Goal: Transaction & Acquisition: Purchase product/service

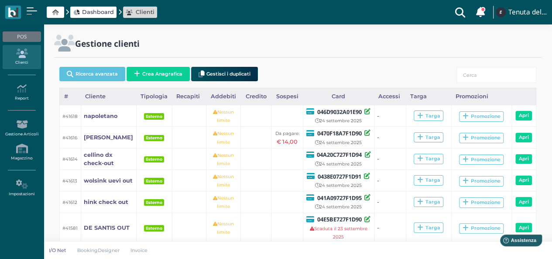
click at [104, 10] on span "Dashboard" at bounding box center [98, 12] width 32 height 8
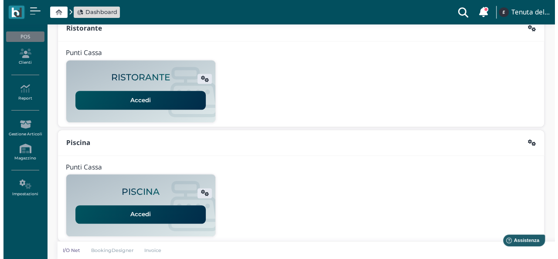
scroll to position [223, 0]
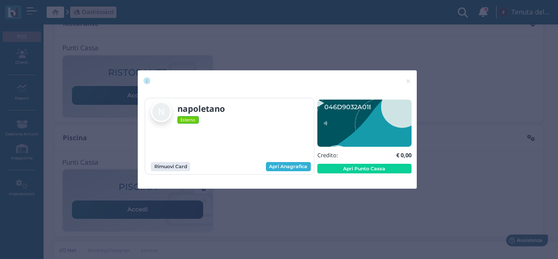
click at [287, 169] on link "Apri Anagrafica" at bounding box center [288, 167] width 45 height 10
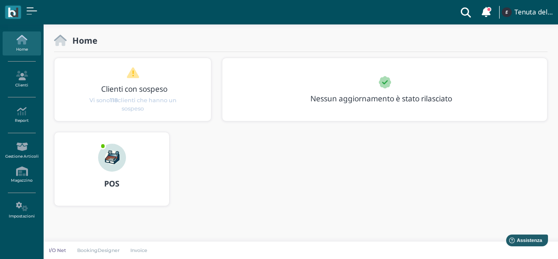
click at [19, 44] on icon at bounding box center [22, 40] width 38 height 10
click at [21, 83] on link "Clienti" at bounding box center [22, 79] width 38 height 24
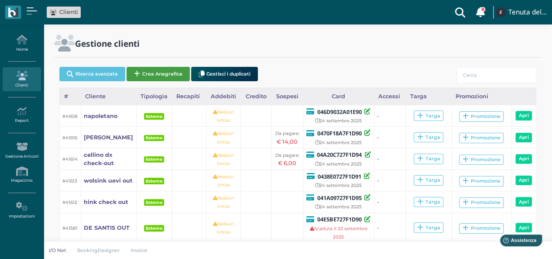
click at [162, 74] on button "Crea Anagrafica" at bounding box center [158, 74] width 63 height 14
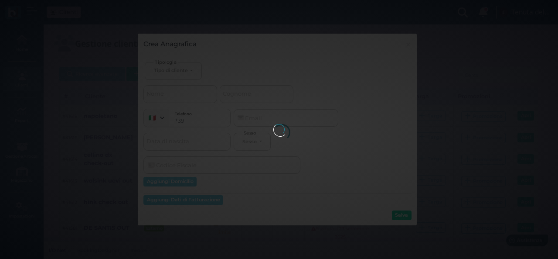
select select
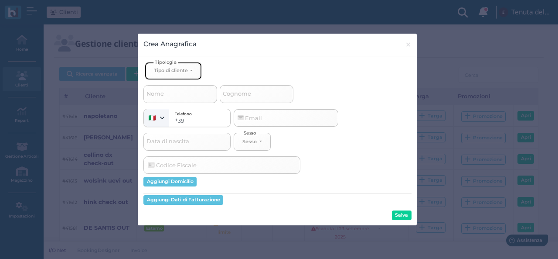
click at [171, 73] on button "Tipo di cliente" at bounding box center [173, 71] width 57 height 18
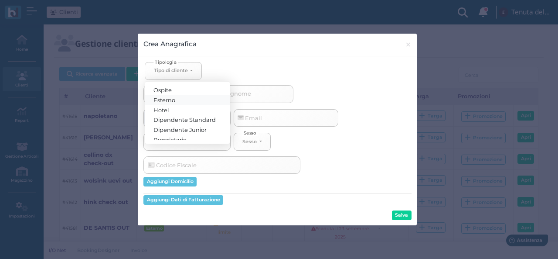
click at [182, 99] on link "Esterno" at bounding box center [187, 100] width 85 height 10
select select "[object Object]"
select select
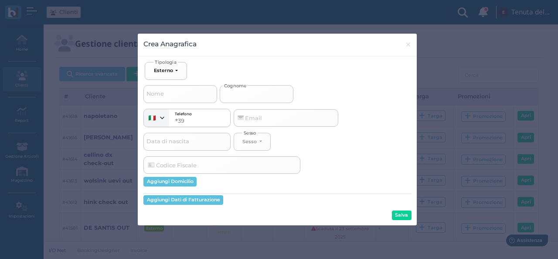
click at [254, 95] on input "Cognome" at bounding box center [257, 93] width 74 height 17
type input "b"
select select
type input "be"
select select
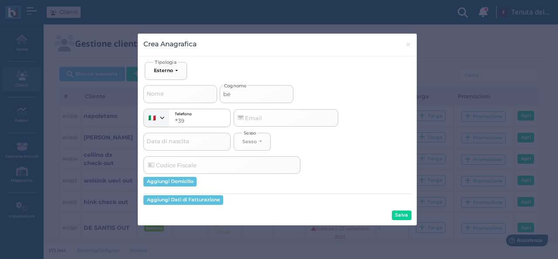
type input "bel"
select select
type input "bell"
select select
type input "belli"
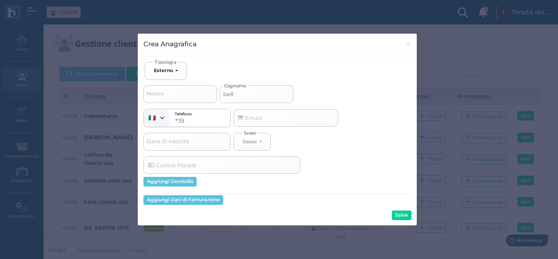
select select
type input "bellit"
select select
type input "bellito"
select select
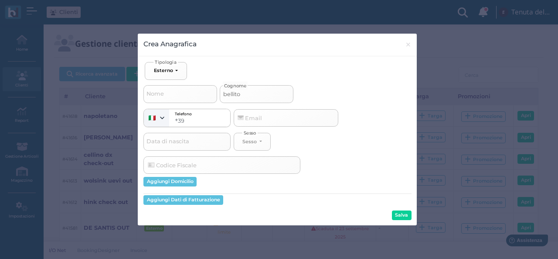
click at [236, 93] on input "bellito" at bounding box center [257, 93] width 74 height 17
type input "bellitto"
select select
type input "bellitto"
click at [408, 214] on button "Salva" at bounding box center [402, 215] width 20 height 10
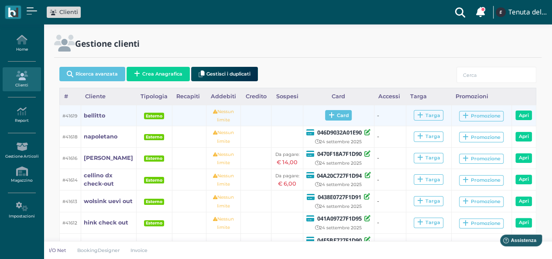
click at [347, 114] on span "Card" at bounding box center [338, 115] width 27 height 10
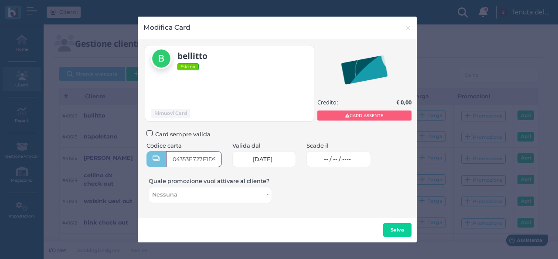
type input "04353E727F1D91"
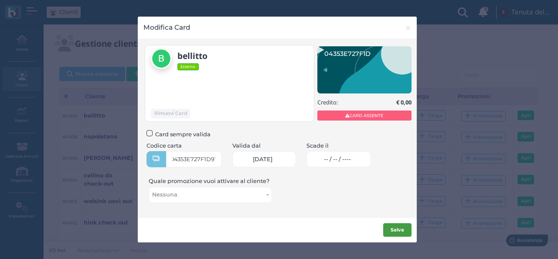
click at [402, 228] on b "Salva" at bounding box center [398, 229] width 14 height 6
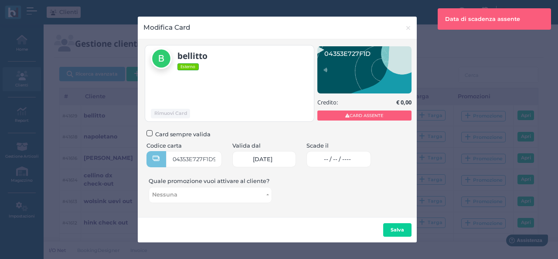
click at [354, 155] on link "-- / -- / ----" at bounding box center [339, 159] width 65 height 16
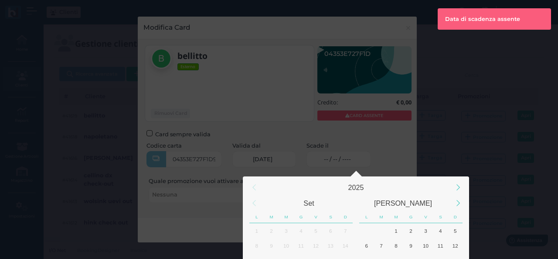
scroll to position [82, 0]
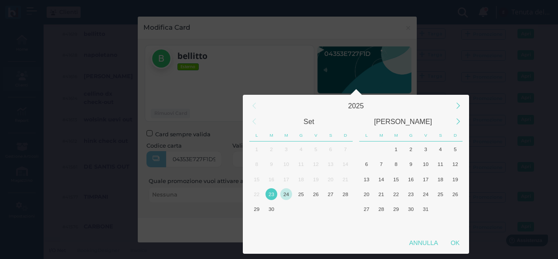
click at [288, 193] on div "24" at bounding box center [287, 194] width 12 height 12
click at [456, 248] on div "OK" at bounding box center [456, 243] width 22 height 16
type input "24/09/2025"
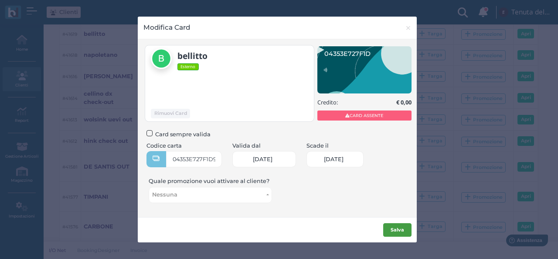
scroll to position [0, 38]
click at [395, 232] on b "Salva" at bounding box center [398, 229] width 14 height 6
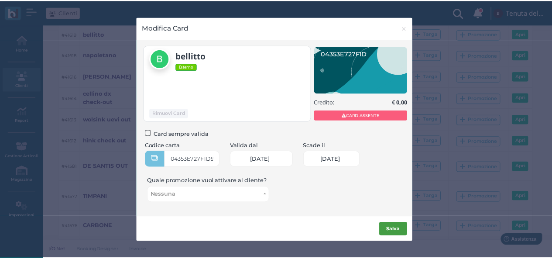
scroll to position [0, 0]
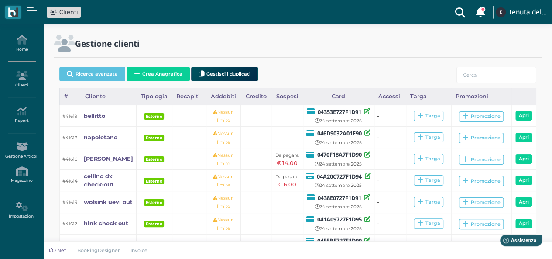
click at [70, 17] on span "Clienti" at bounding box center [64, 12] width 34 height 11
click at [66, 12] on span "Clienti" at bounding box center [68, 12] width 19 height 8
click at [21, 51] on link "Home" at bounding box center [22, 43] width 38 height 24
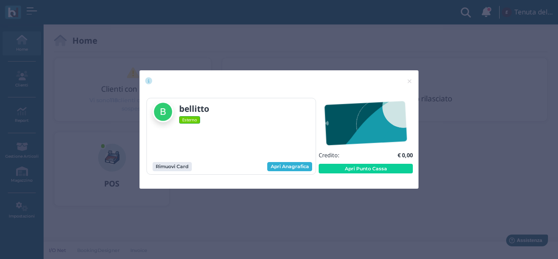
click at [291, 167] on link "Apri Anagrafica" at bounding box center [289, 167] width 45 height 10
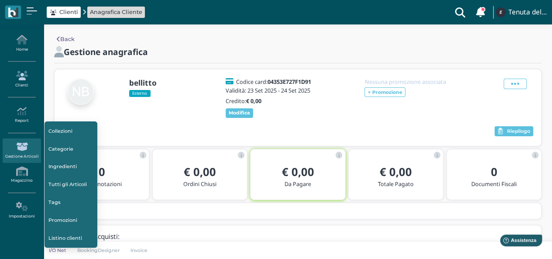
click at [22, 71] on icon at bounding box center [22, 76] width 38 height 10
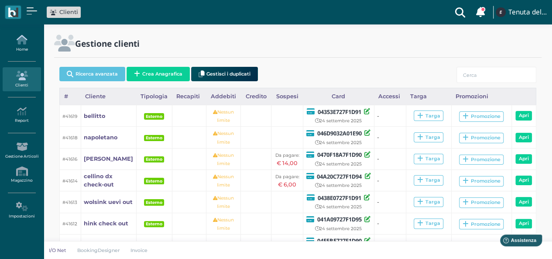
click at [27, 39] on icon at bounding box center [22, 40] width 38 height 10
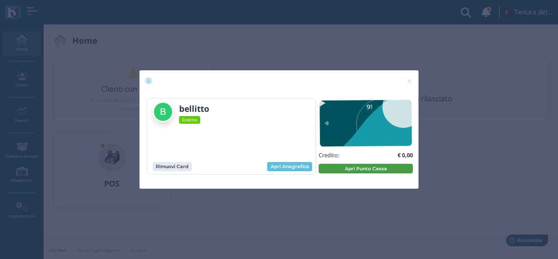
click at [335, 170] on button "Apri Punto Cassa" at bounding box center [366, 169] width 94 height 10
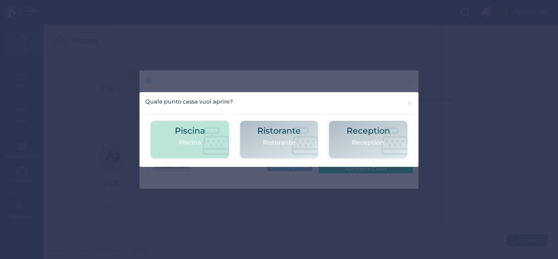
click at [194, 131] on h2 "Piscina" at bounding box center [190, 130] width 30 height 9
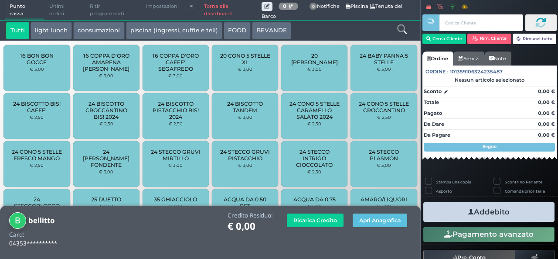
click at [404, 30] on icon at bounding box center [402, 29] width 10 height 10
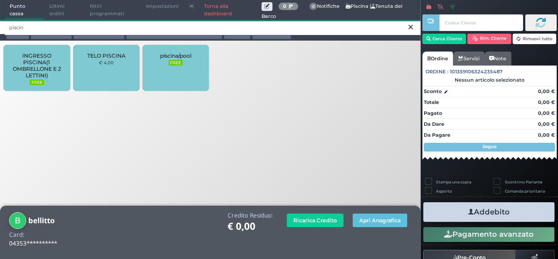
type input "piscin"
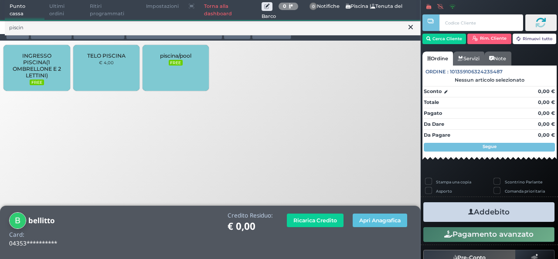
click at [49, 73] on span "INGRESSO PISCINA(1 OMBRELLONE E 2 LETTINI)" at bounding box center [37, 65] width 52 height 26
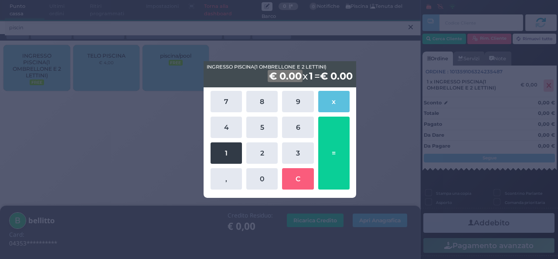
click at [227, 159] on button "1" at bounding box center [226, 152] width 31 height 21
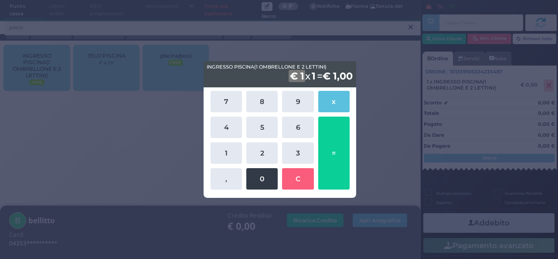
click at [254, 178] on button "0" at bounding box center [262, 178] width 31 height 21
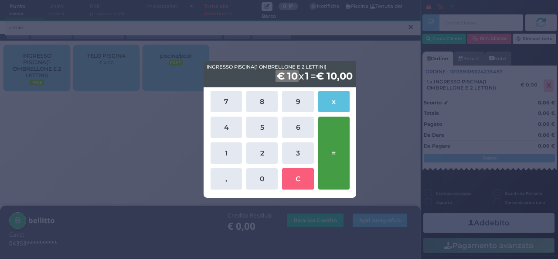
click at [335, 152] on button "=" at bounding box center [333, 152] width 31 height 73
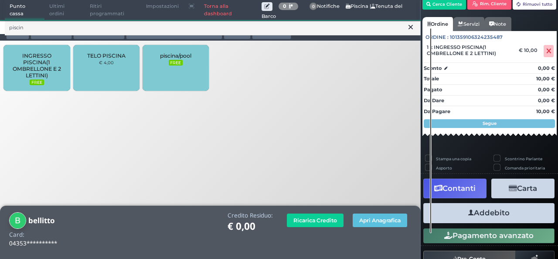
scroll to position [50, 0]
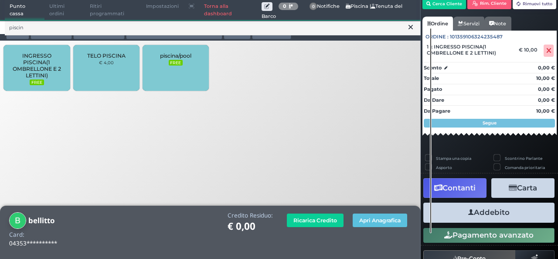
click at [490, 212] on button "Addebito" at bounding box center [489, 212] width 131 height 20
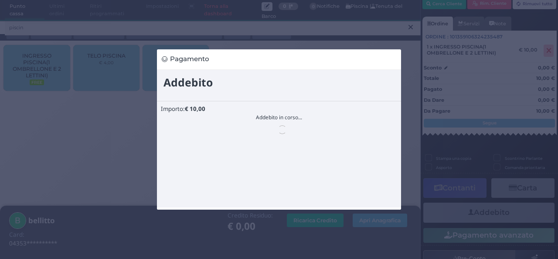
scroll to position [0, 0]
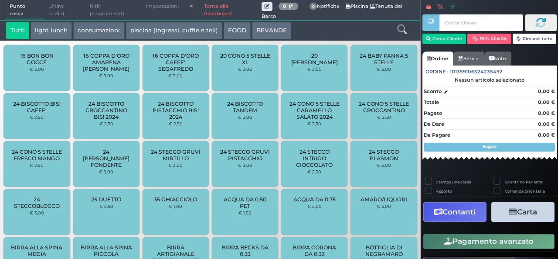
click at [208, 7] on link "Torna alla dashboard" at bounding box center [230, 10] width 62 height 20
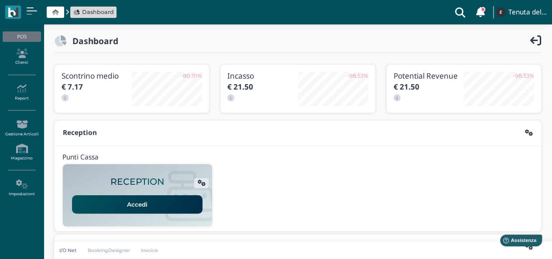
scroll to position [44, 0]
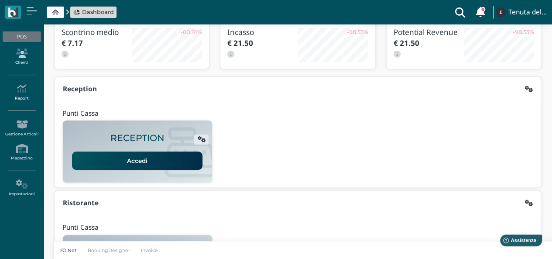
click at [17, 54] on icon at bounding box center [22, 53] width 38 height 10
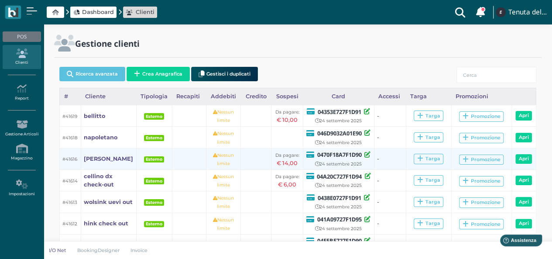
scroll to position [44, 0]
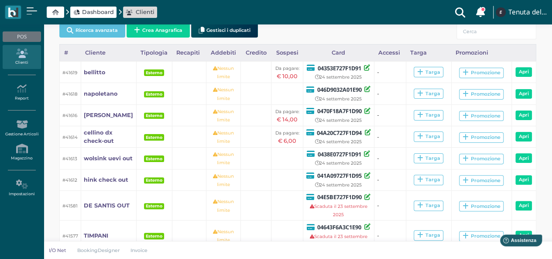
click at [95, 10] on span "Dashboard" at bounding box center [98, 12] width 32 height 8
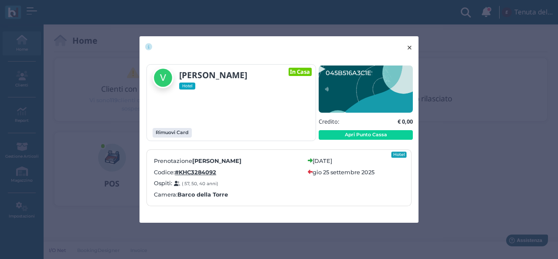
click at [411, 47] on span "×" at bounding box center [410, 47] width 7 height 11
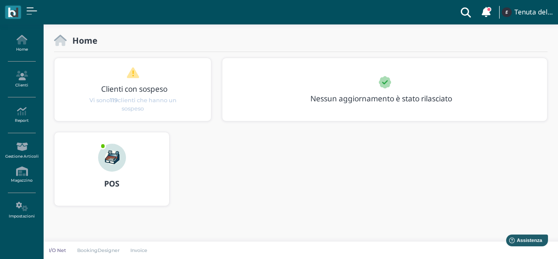
click at [65, 72] on div "Clienti con sospeso Vi sono 119 clienti che hanno un sospeso" at bounding box center [133, 90] width 157 height 46
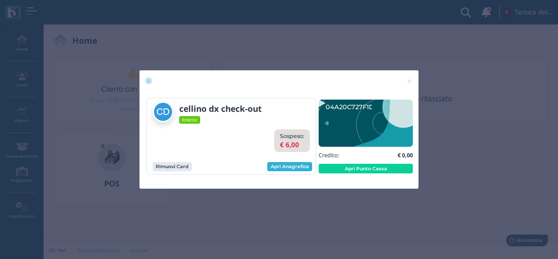
click at [298, 166] on link "Apri Anagrafica" at bounding box center [289, 167] width 45 height 10
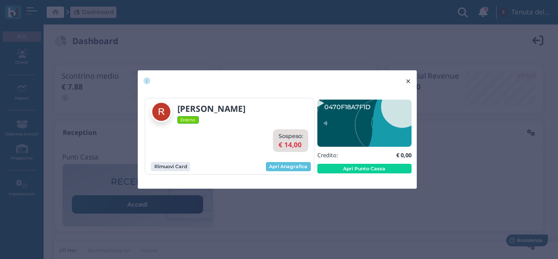
click at [411, 78] on span "×" at bounding box center [408, 80] width 7 height 11
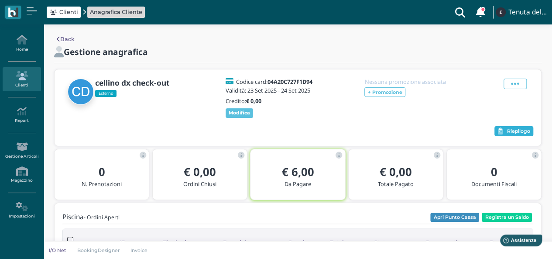
click at [527, 133] on span "Riepilogo" at bounding box center [518, 131] width 23 height 6
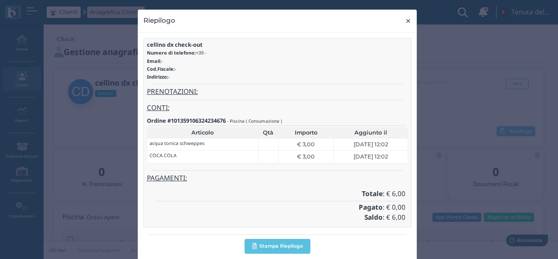
click at [408, 23] on span "×" at bounding box center [408, 20] width 7 height 11
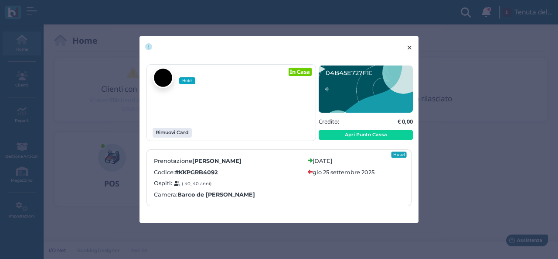
click at [414, 49] on button "× close" at bounding box center [410, 47] width 18 height 22
